Goal: Transaction & Acquisition: Purchase product/service

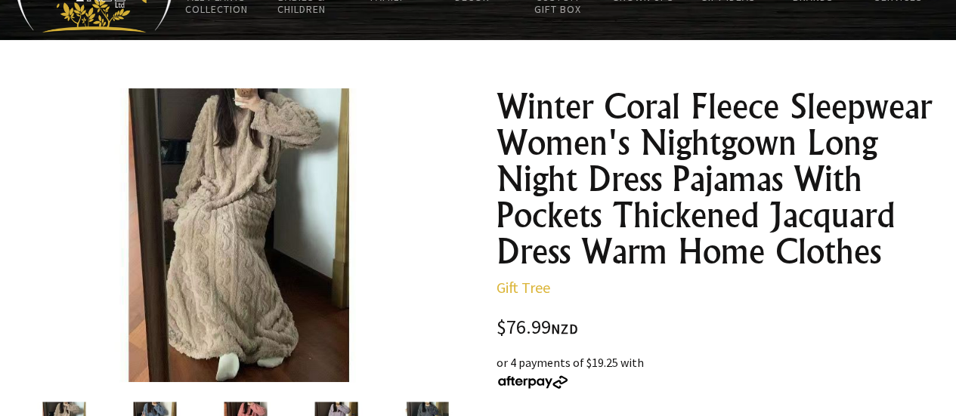
scroll to position [76, 0]
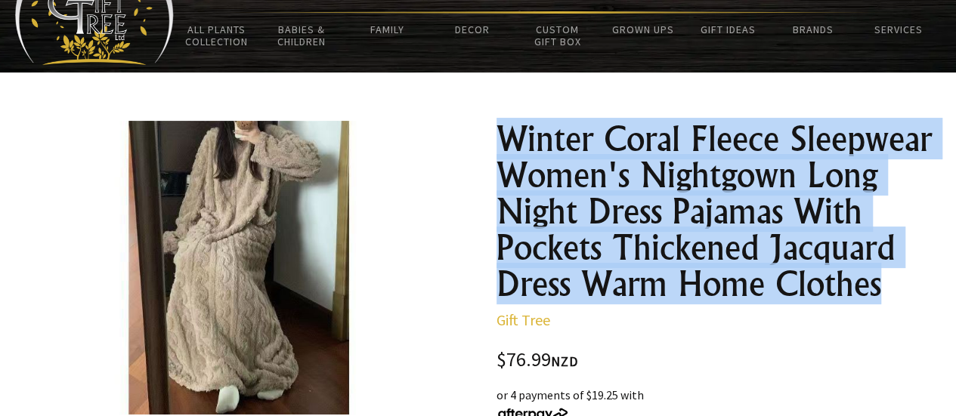
drag, startPoint x: 922, startPoint y: 291, endPoint x: 496, endPoint y: 119, distance: 459.7
click at [496, 121] on h1 "Winter Coral Fleece Sleepwear Women's Nightgown Long Night Dress Pajamas With P…" at bounding box center [716, 211] width 441 height 181
copy h1 "Winter Coral Fleece Sleepwear Women's Nightgown Long Night Dress Pajamas With P…"
click at [565, 149] on h1 "Winter Coral Fleece Sleepwear Women's Nightgown Long Night Dress Pajamas With P…" at bounding box center [716, 211] width 441 height 181
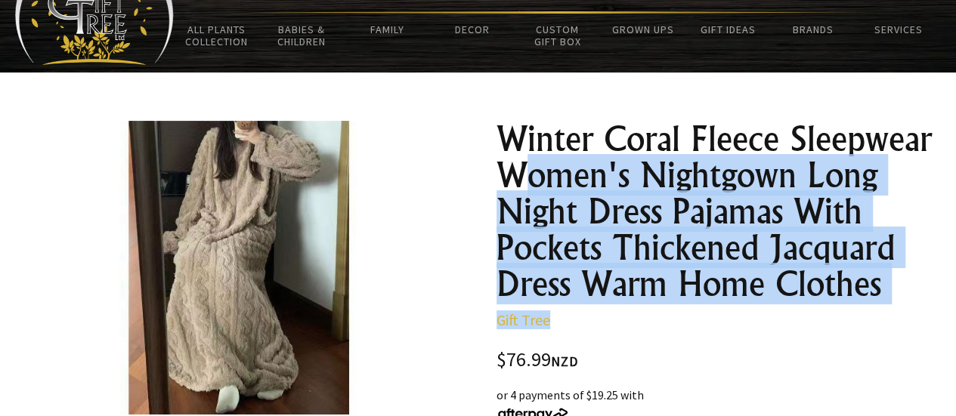
drag, startPoint x: 875, startPoint y: 292, endPoint x: 518, endPoint y: 179, distance: 374.0
drag, startPoint x: 524, startPoint y: 266, endPoint x: 567, endPoint y: 273, distance: 42.9
click at [524, 266] on h1 "Winter Coral Fleece Sleepwear Women's Nightgown Long Night Dress Pajamas With P…" at bounding box center [716, 211] width 441 height 181
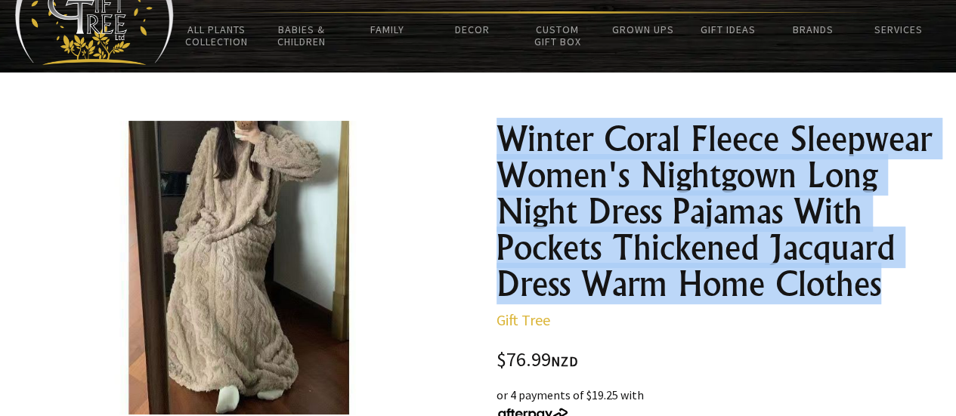
drag, startPoint x: 890, startPoint y: 293, endPoint x: 491, endPoint y: 146, distance: 425.3
copy h1 "Winter Coral Fleece Sleepwear Women's Nightgown Long Night Dress Pajamas With P…"
